Goal: Information Seeking & Learning: Learn about a topic

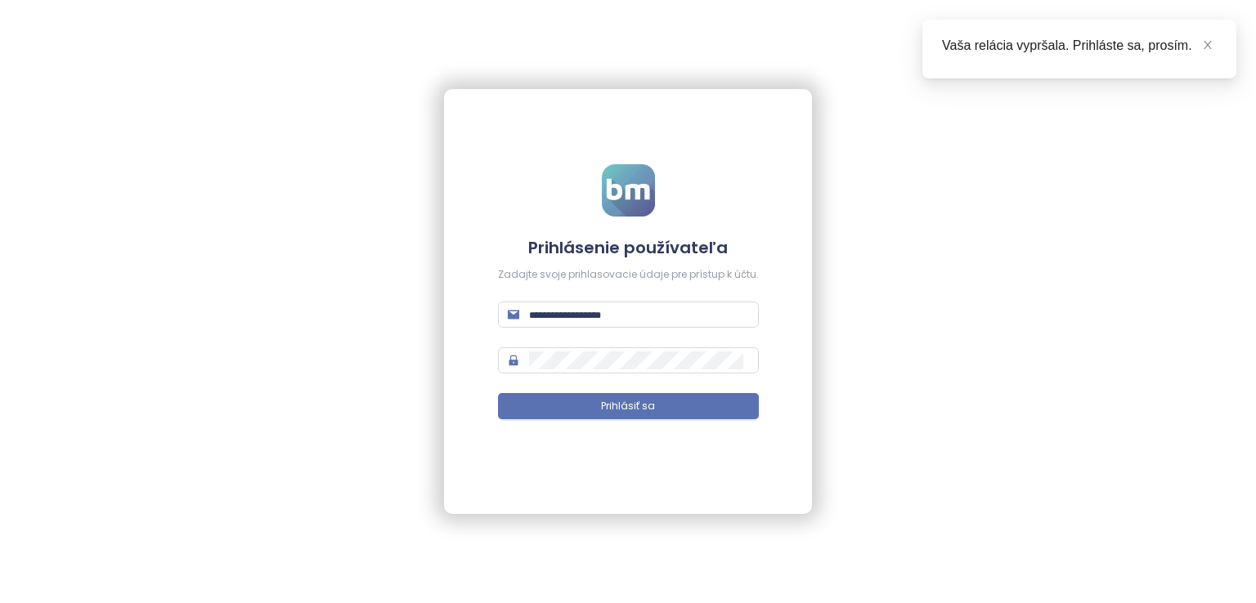
type input "**********"
click at [574, 399] on button "Prihlásiť sa" at bounding box center [628, 406] width 261 height 26
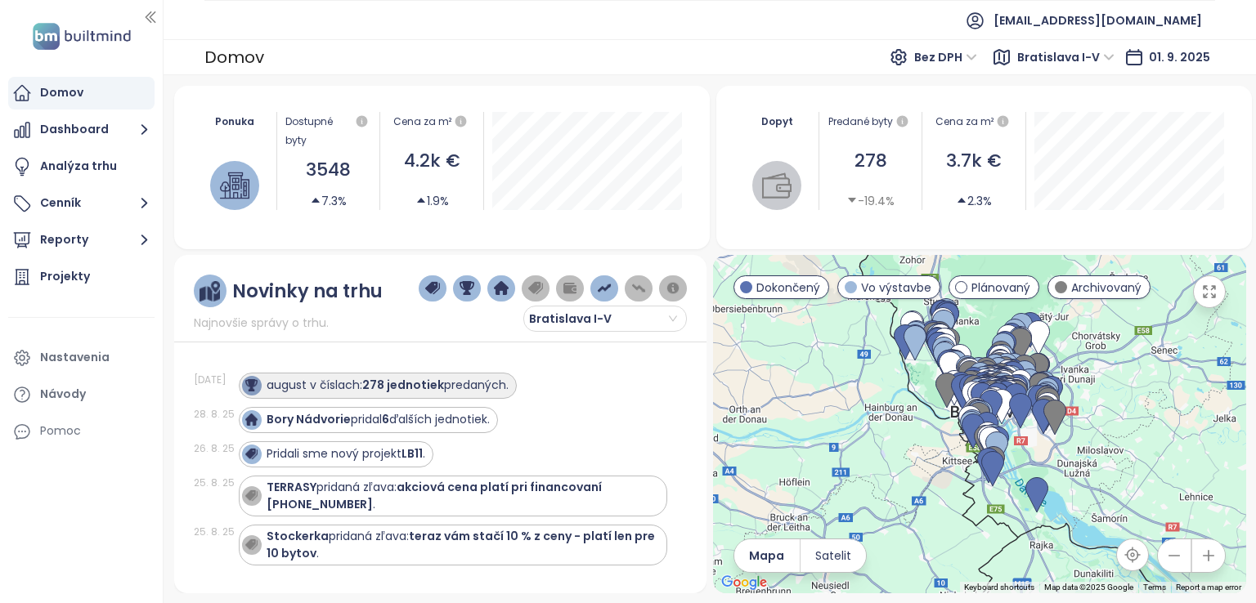
click at [430, 388] on strong "278 jednotiek" at bounding box center [403, 385] width 82 height 16
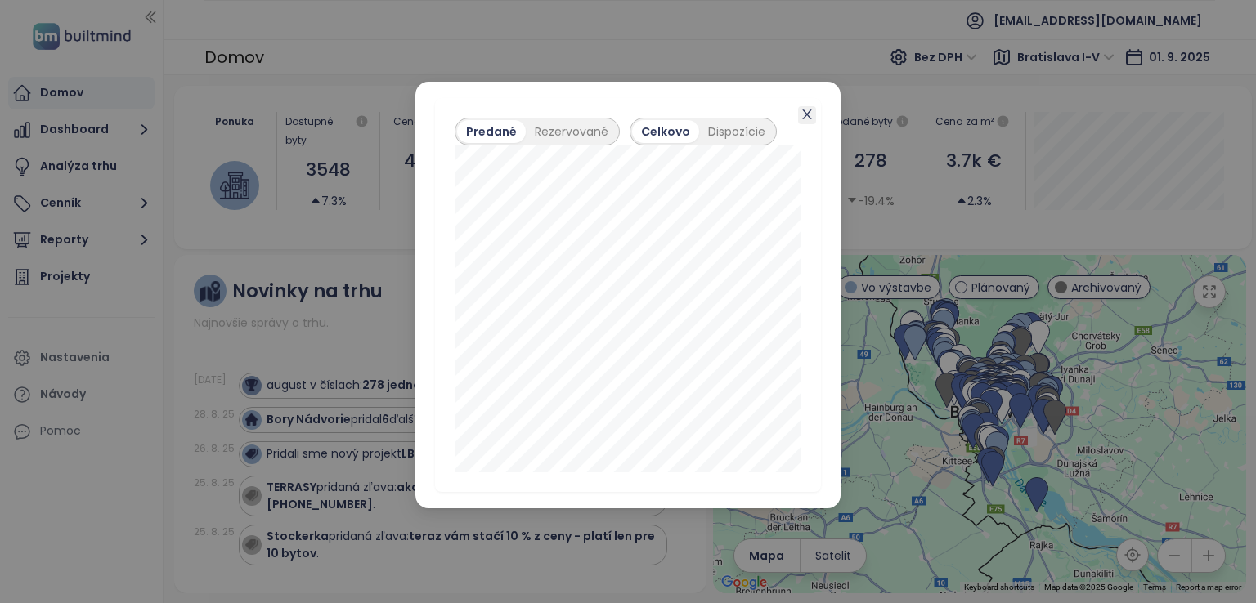
click at [811, 119] on icon "close" at bounding box center [806, 115] width 9 height 10
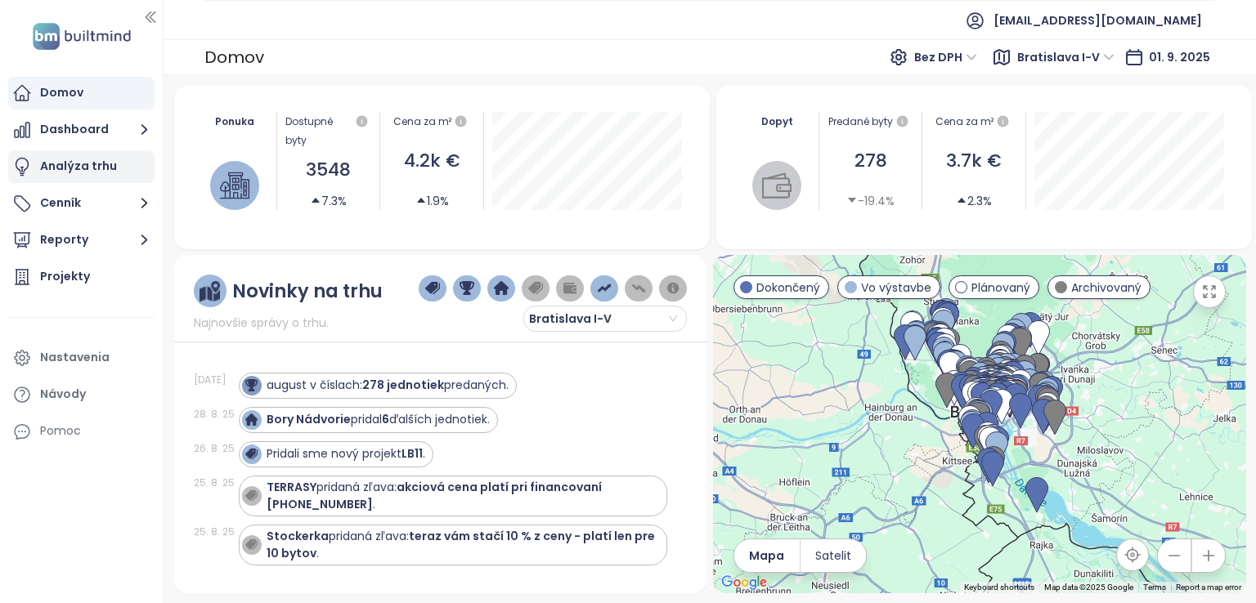
click at [98, 171] on div "Analýza trhu" at bounding box center [78, 166] width 77 height 20
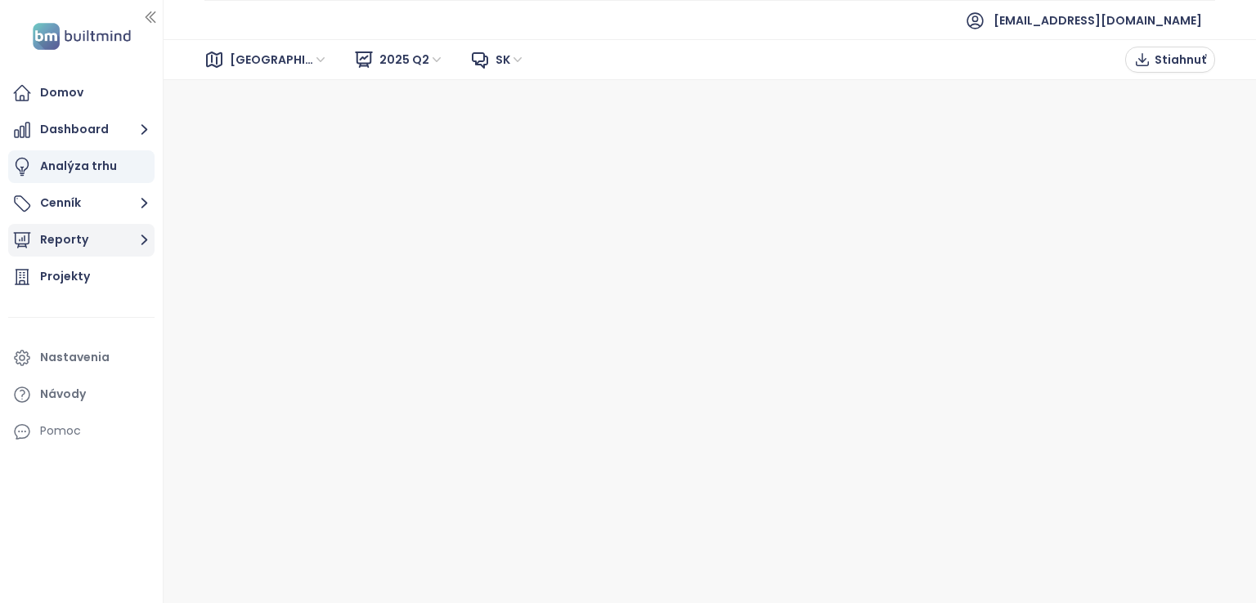
click at [123, 244] on button "Reporty" at bounding box center [81, 240] width 146 height 33
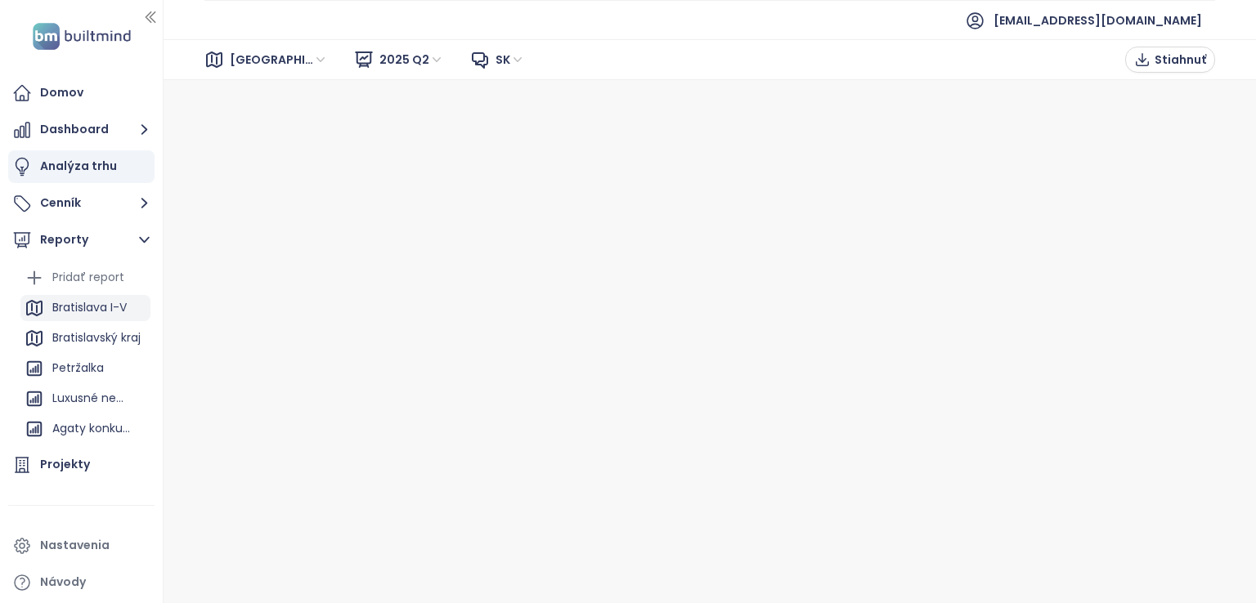
click at [103, 305] on div "Bratislava I-V" at bounding box center [89, 308] width 74 height 20
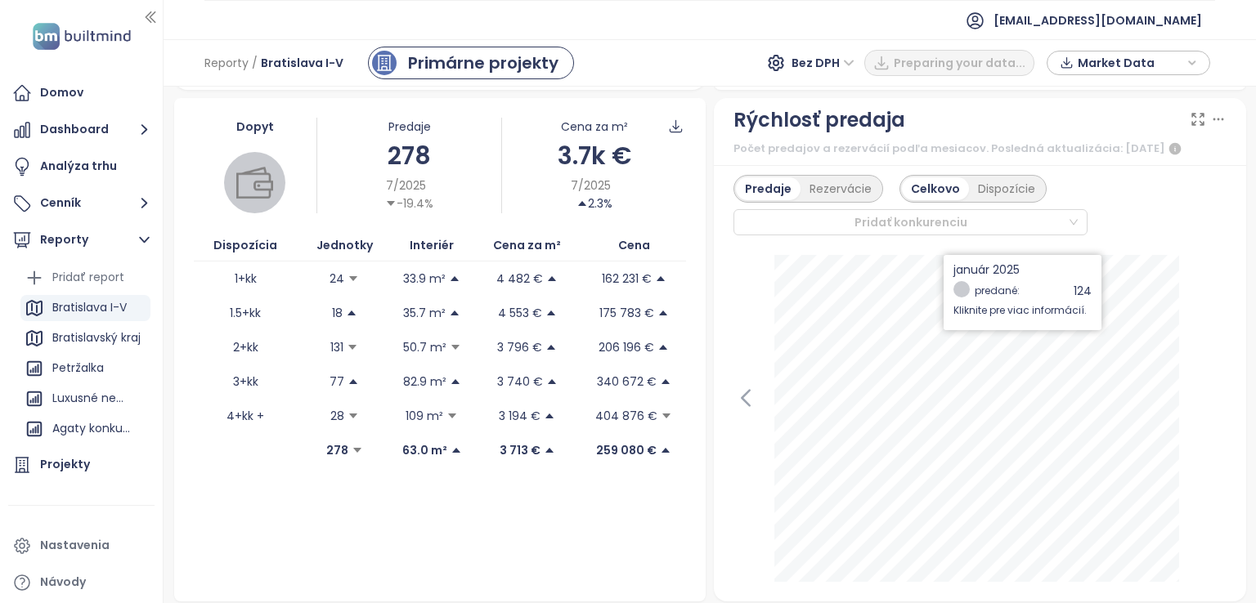
scroll to position [409, 0]
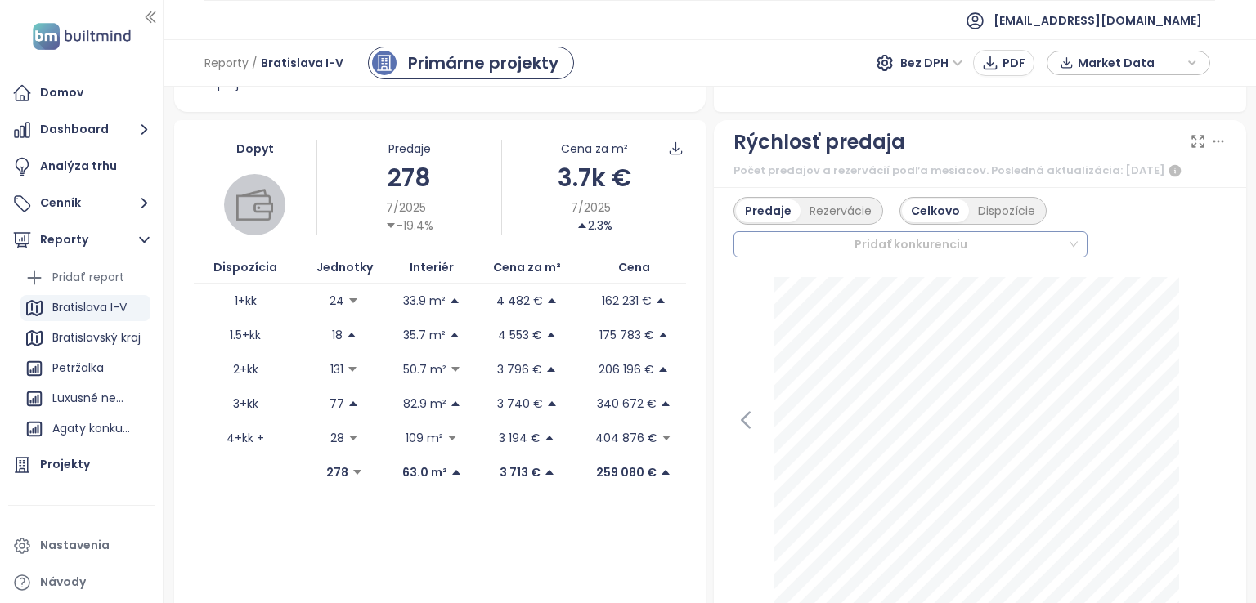
click at [984, 245] on div at bounding box center [903, 245] width 328 height 20
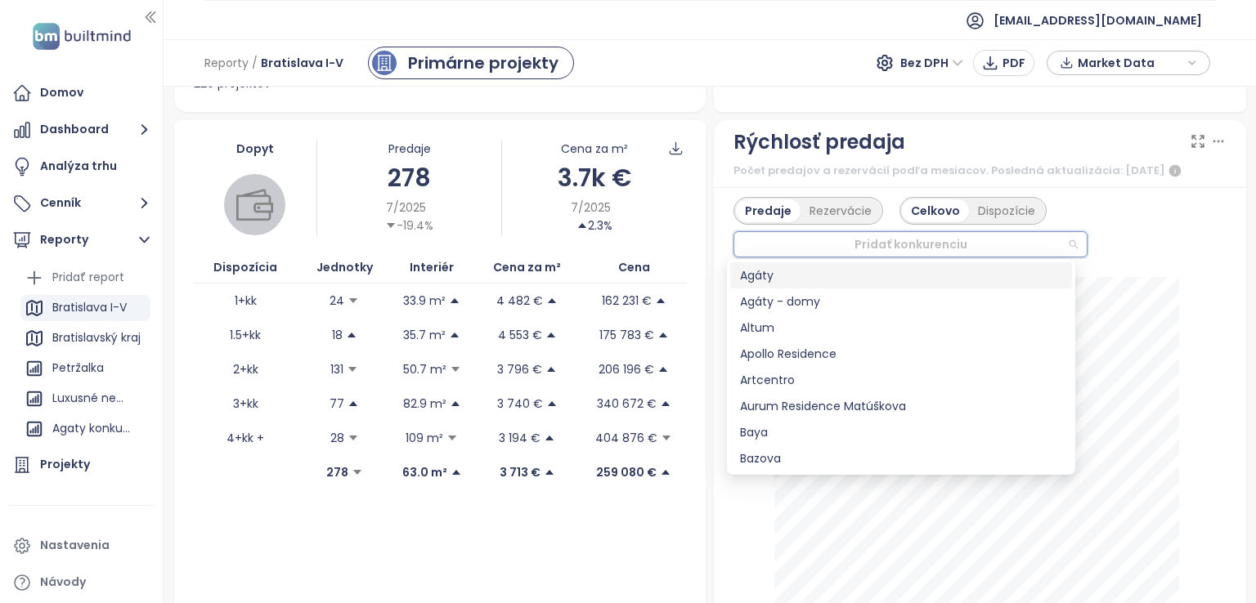
click at [1168, 244] on div "Predaje Rezervácie Celkovo Dispozície Pridať konkurenciu" at bounding box center [979, 227] width 493 height 61
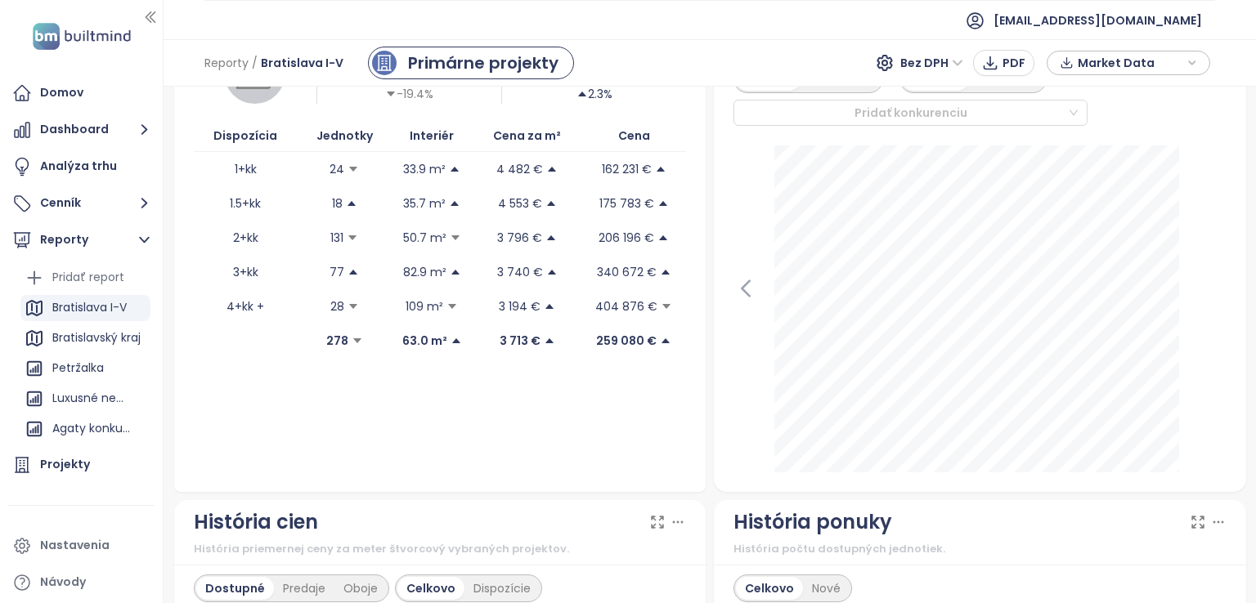
scroll to position [327, 0]
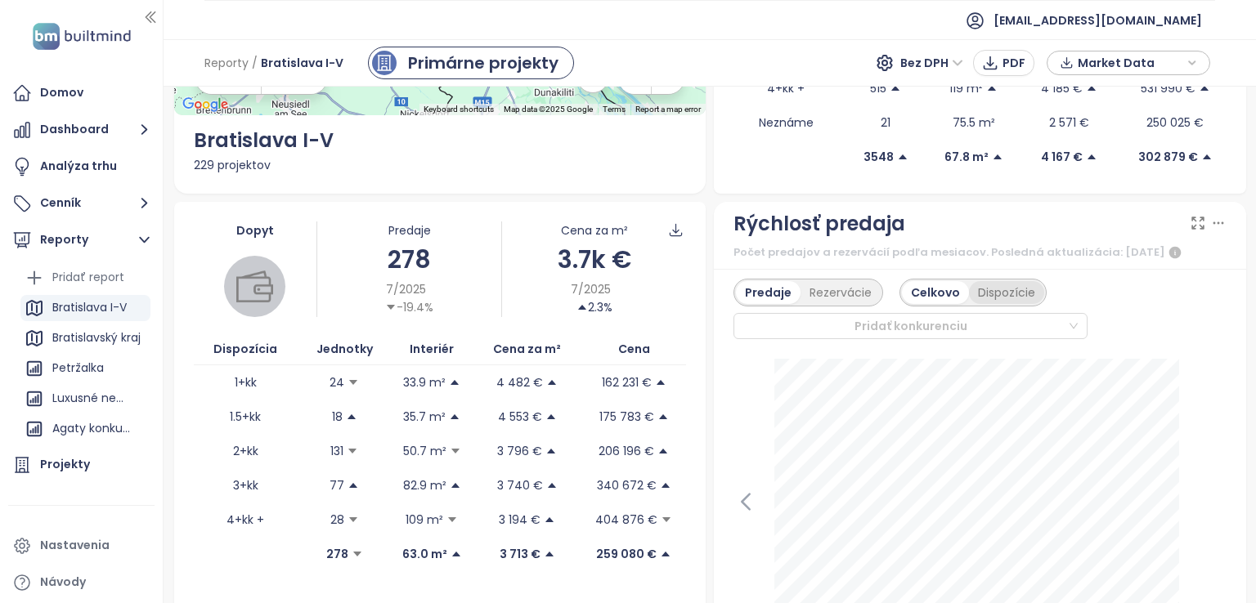
click at [1002, 286] on div "Dispozície" at bounding box center [1006, 292] width 75 height 23
click at [909, 289] on div "Celkovo" at bounding box center [934, 292] width 64 height 23
click at [877, 319] on div at bounding box center [903, 326] width 328 height 20
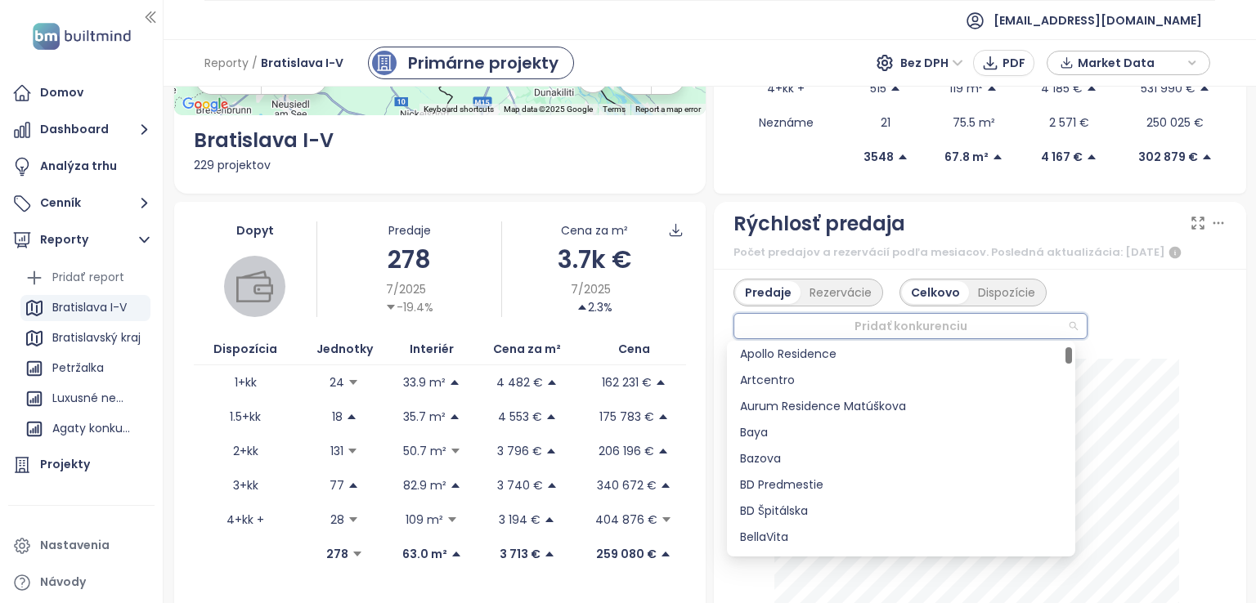
scroll to position [0, 0]
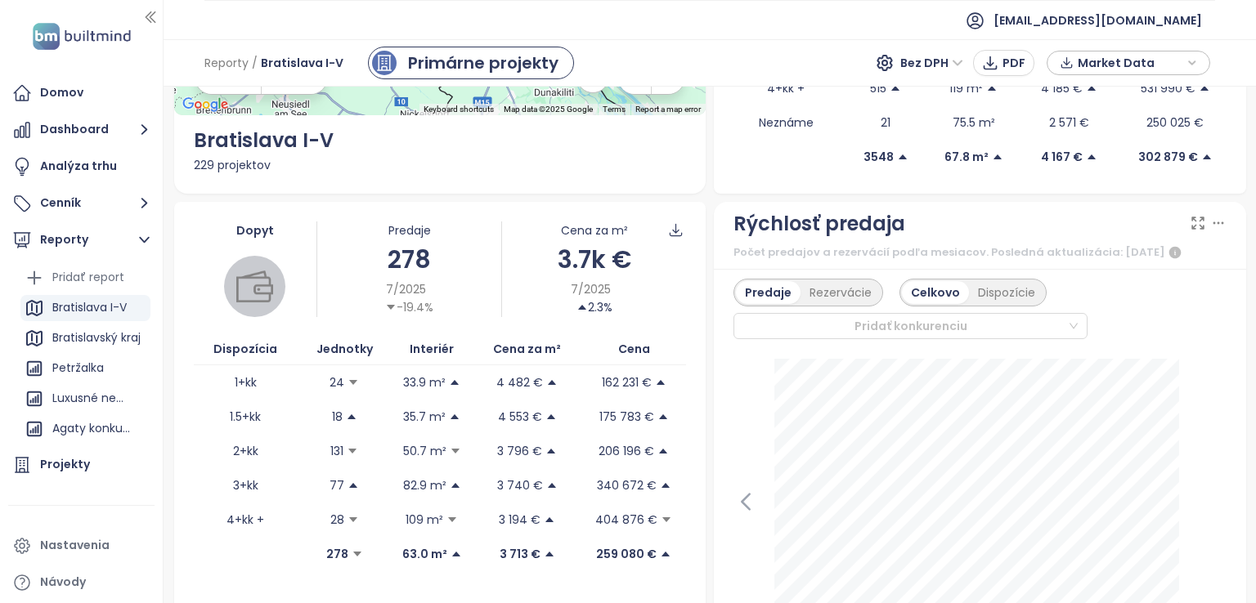
click at [1208, 302] on div "Predaje Rezervácie Celkovo Dispozície Pridať konkurenciu" at bounding box center [979, 309] width 493 height 61
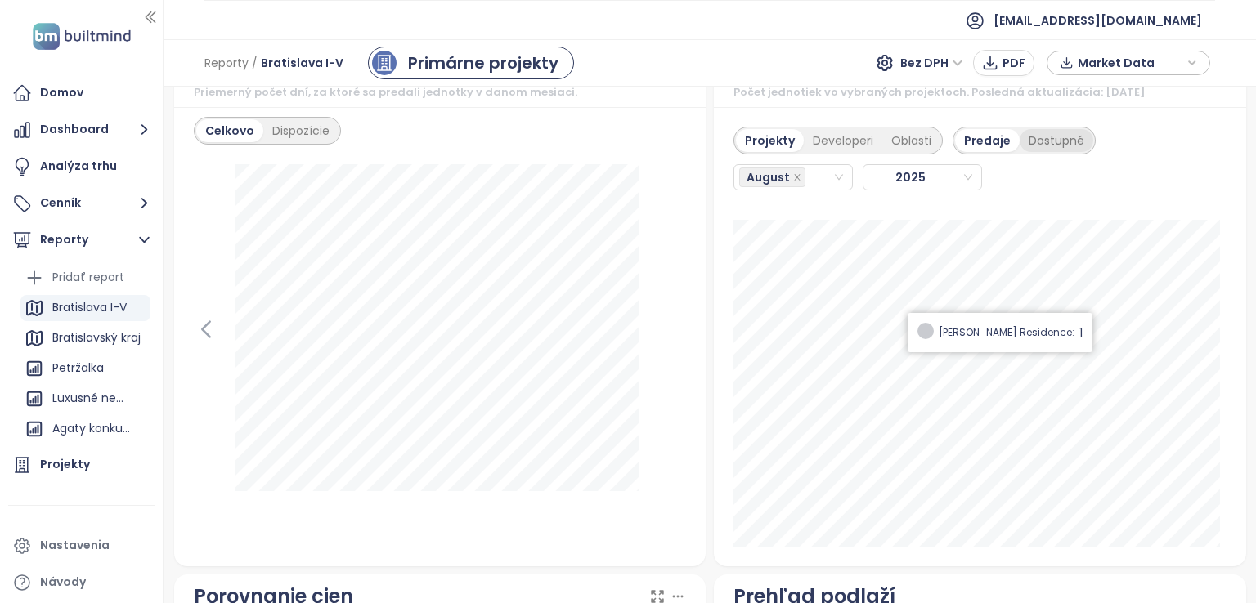
scroll to position [2044, 0]
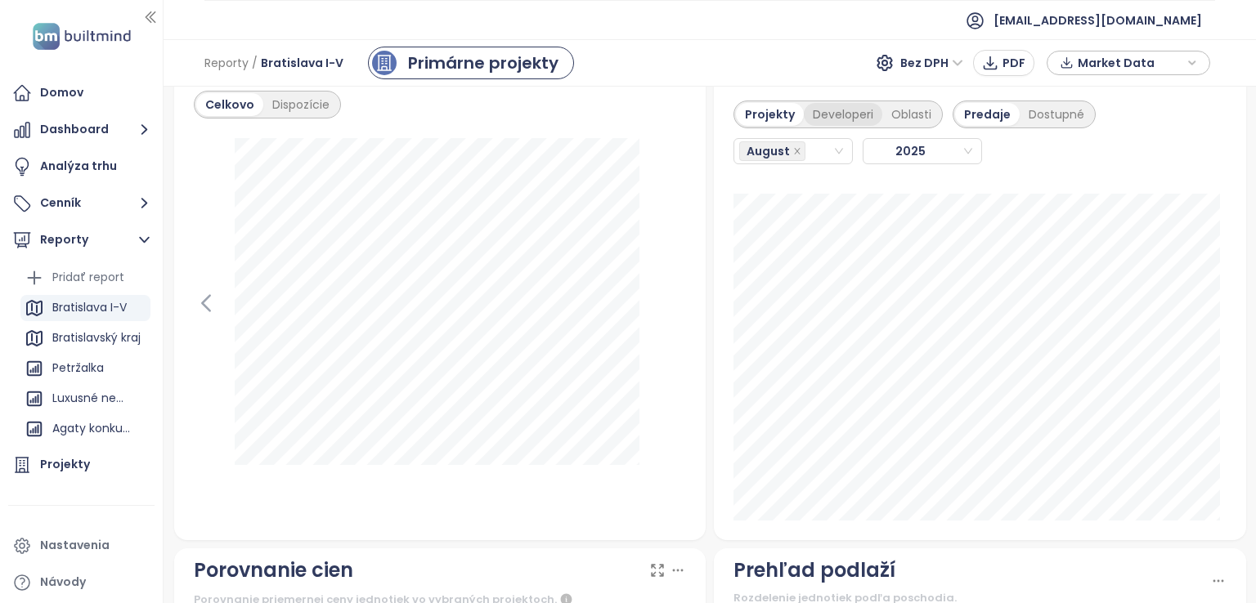
click at [827, 113] on div "Developeri" at bounding box center [843, 114] width 78 height 23
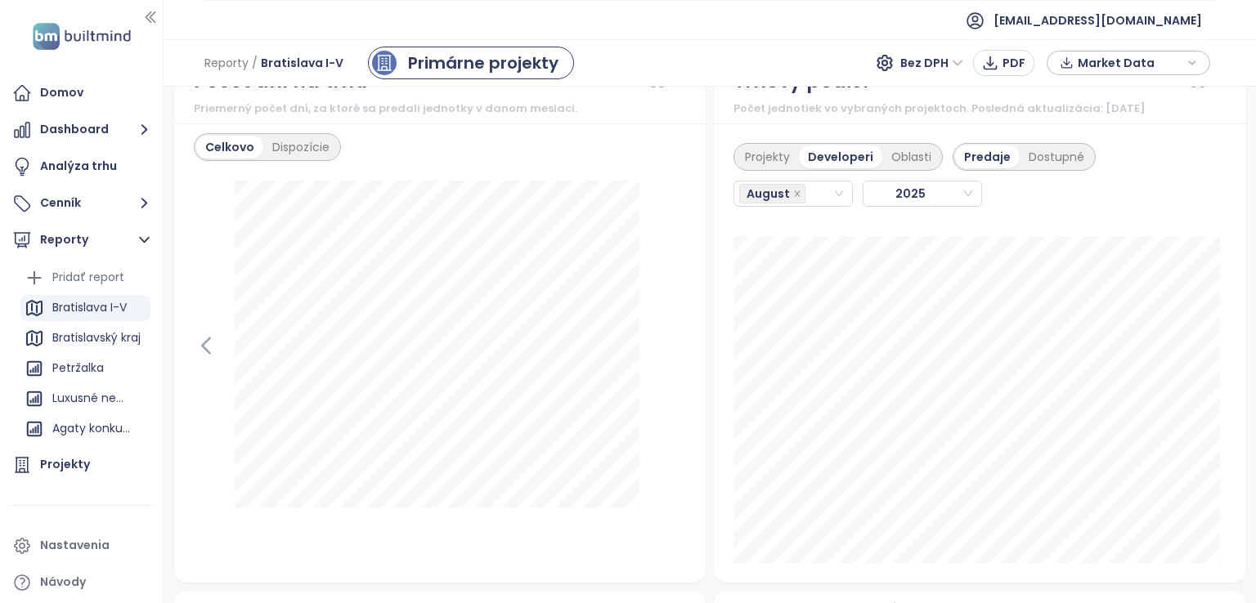
scroll to position [1962, 0]
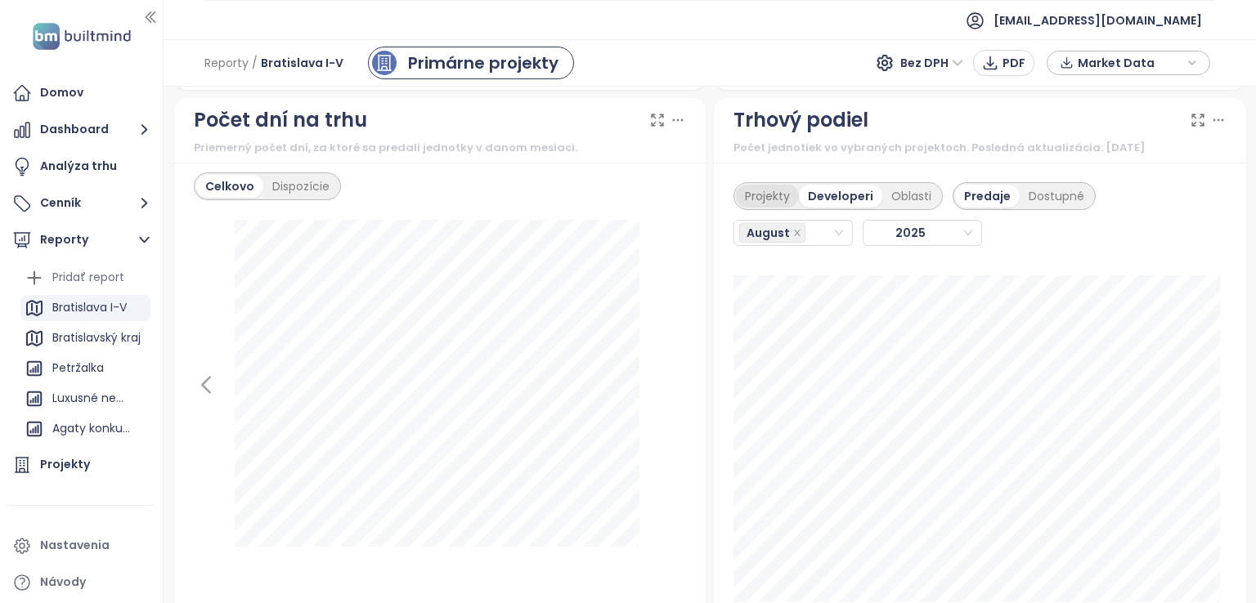
click at [767, 201] on div "Projekty" at bounding box center [767, 196] width 63 height 23
click at [854, 194] on div "Developeri" at bounding box center [843, 196] width 78 height 23
click at [770, 196] on div "Projekty" at bounding box center [767, 196] width 63 height 23
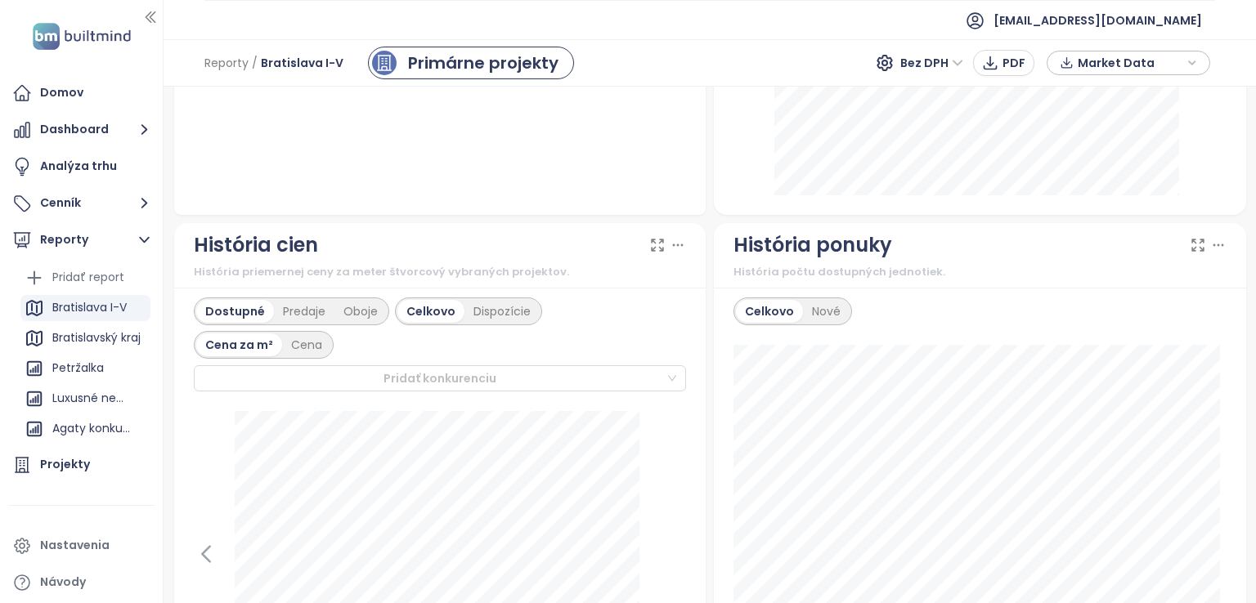
scroll to position [572, 0]
